Goal: Task Accomplishment & Management: Manage account settings

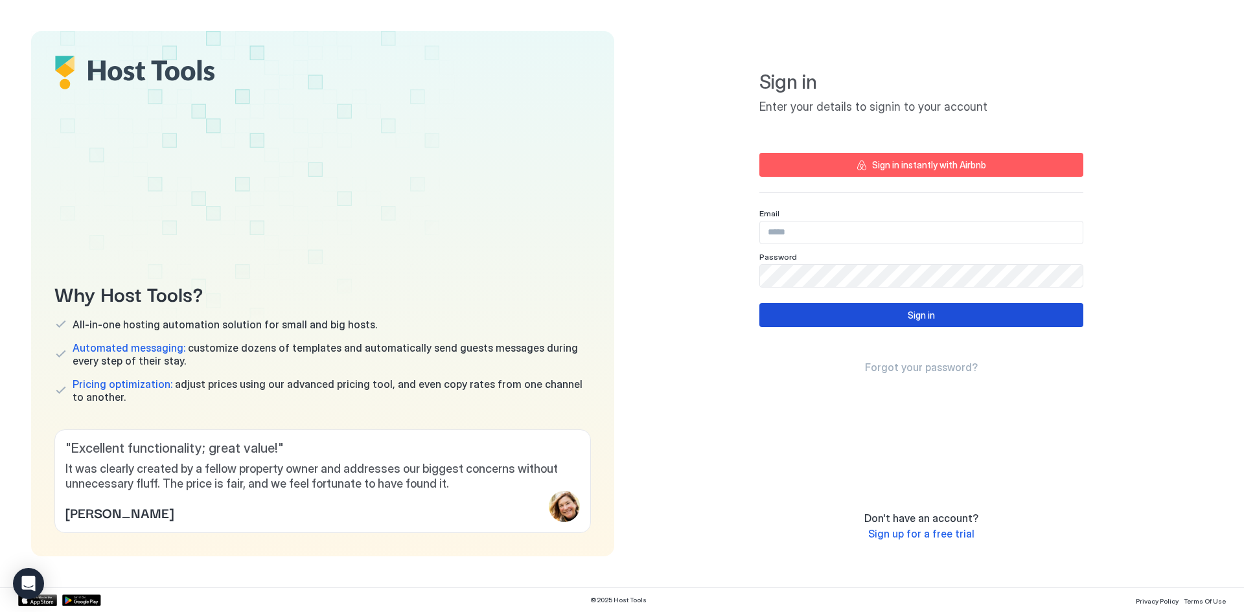
type input "**********"
click at [992, 314] on button "Sign in" at bounding box center [921, 315] width 324 height 24
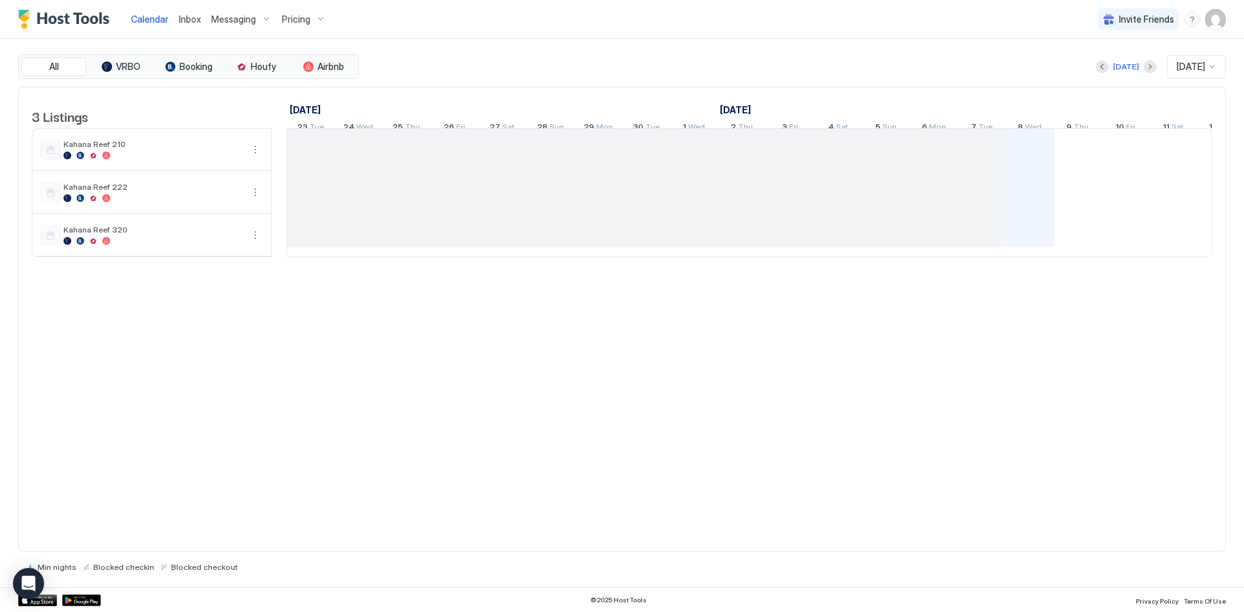
scroll to position [0, 720]
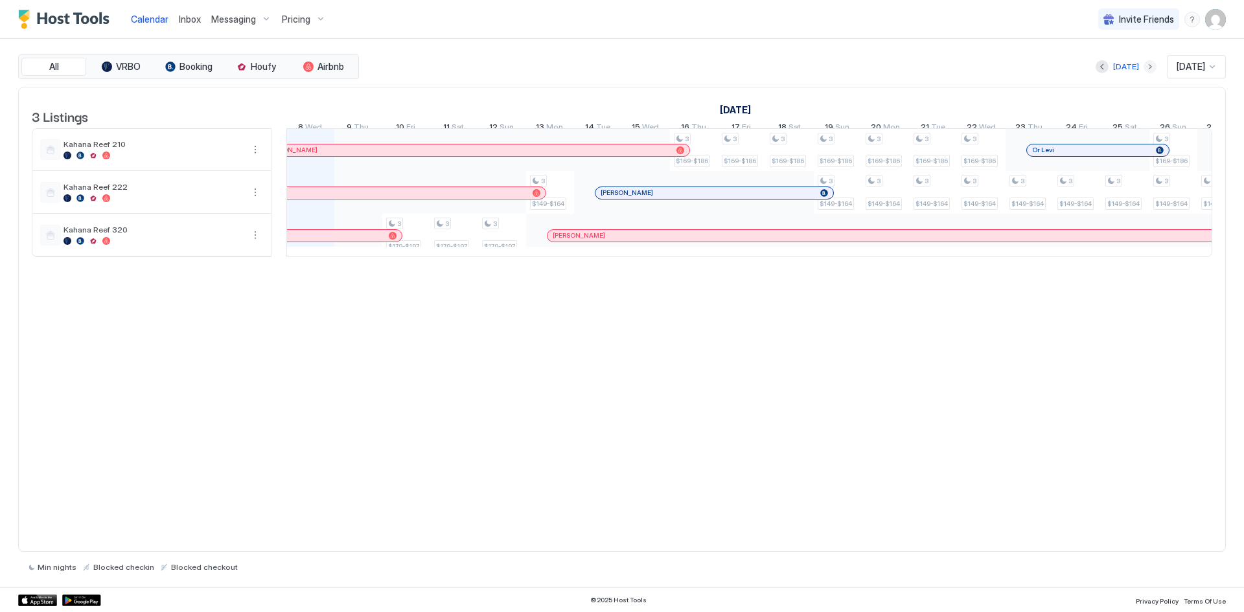
click at [1143, 65] on button "Next month" at bounding box center [1149, 66] width 13 height 13
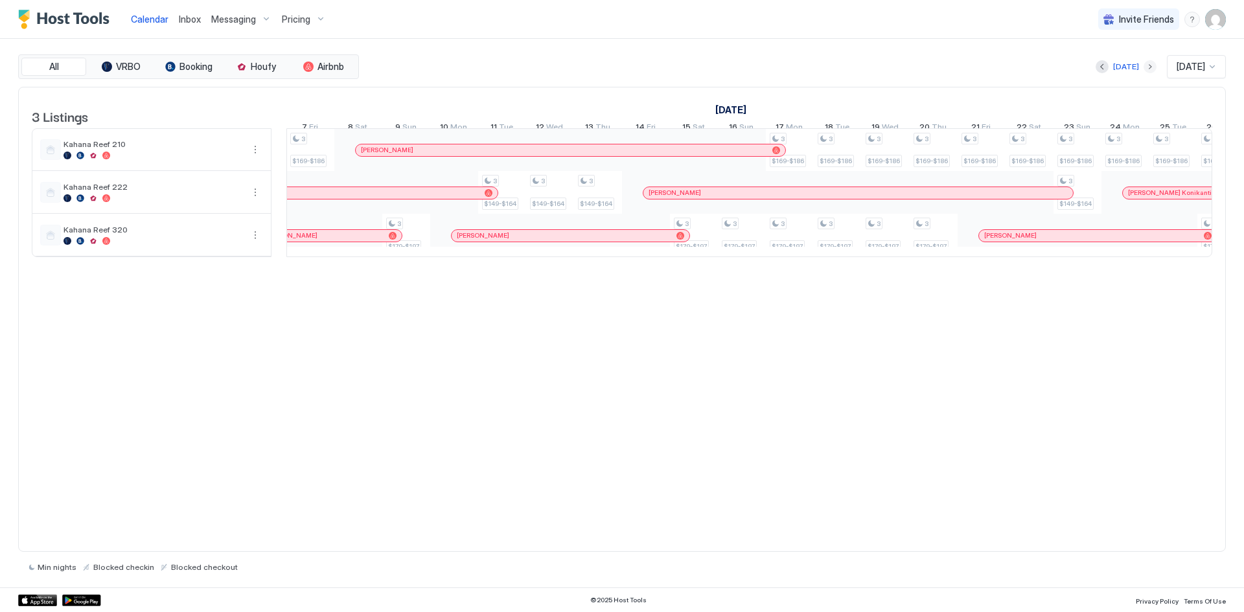
click at [1143, 65] on button "Next month" at bounding box center [1149, 66] width 13 height 13
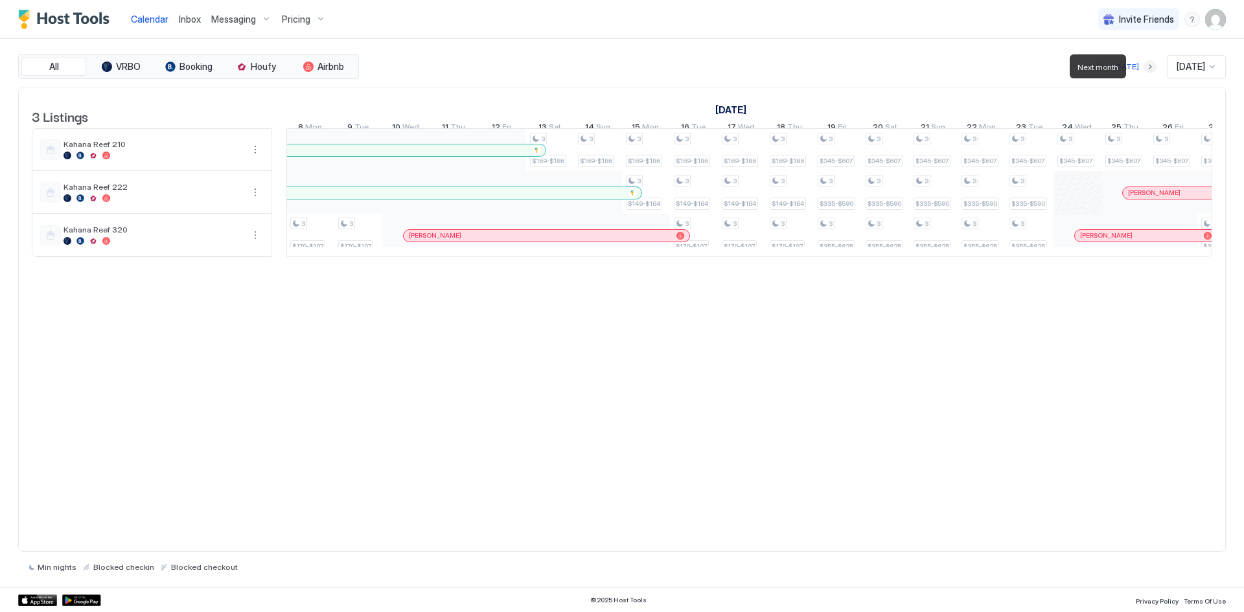
click at [1143, 65] on button "Next month" at bounding box center [1149, 66] width 13 height 13
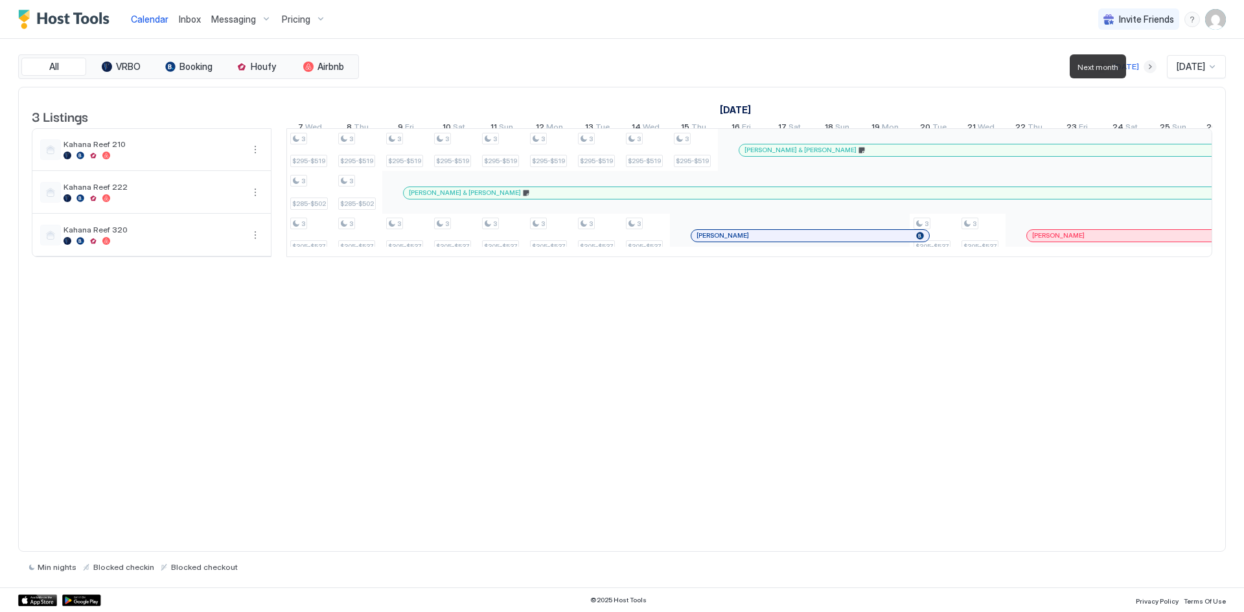
click at [1143, 65] on button "Next month" at bounding box center [1149, 66] width 13 height 13
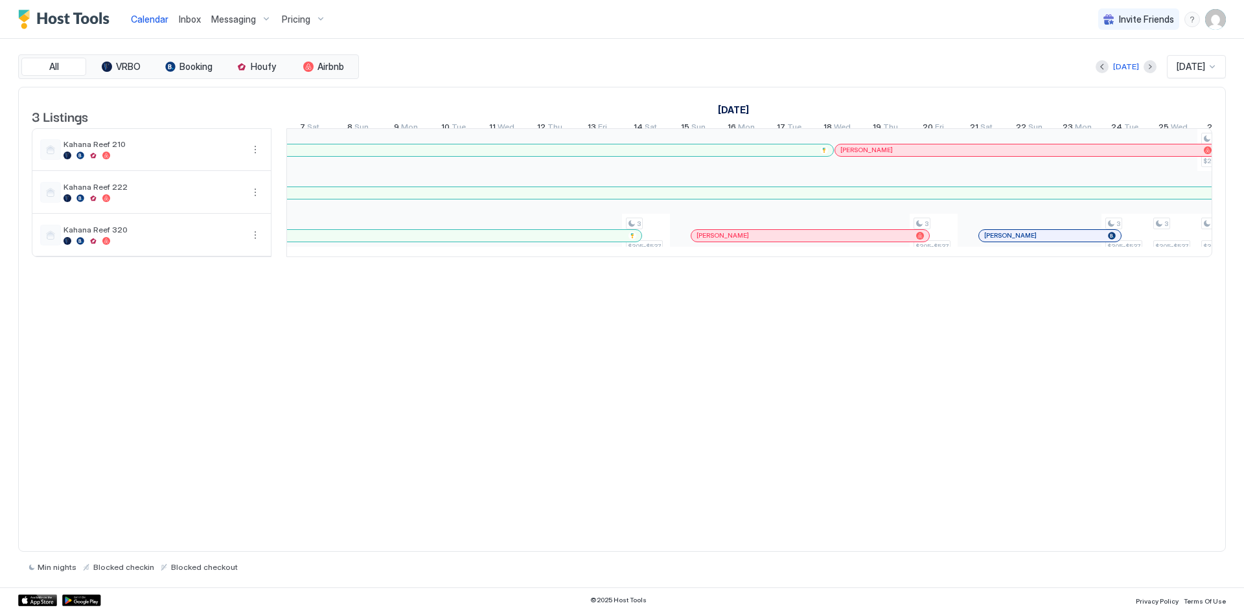
click at [1210, 20] on img "User profile" at bounding box center [1215, 19] width 21 height 21
click at [1099, 97] on span "Logout" at bounding box center [1095, 95] width 29 height 12
